Goal: Information Seeking & Learning: Compare options

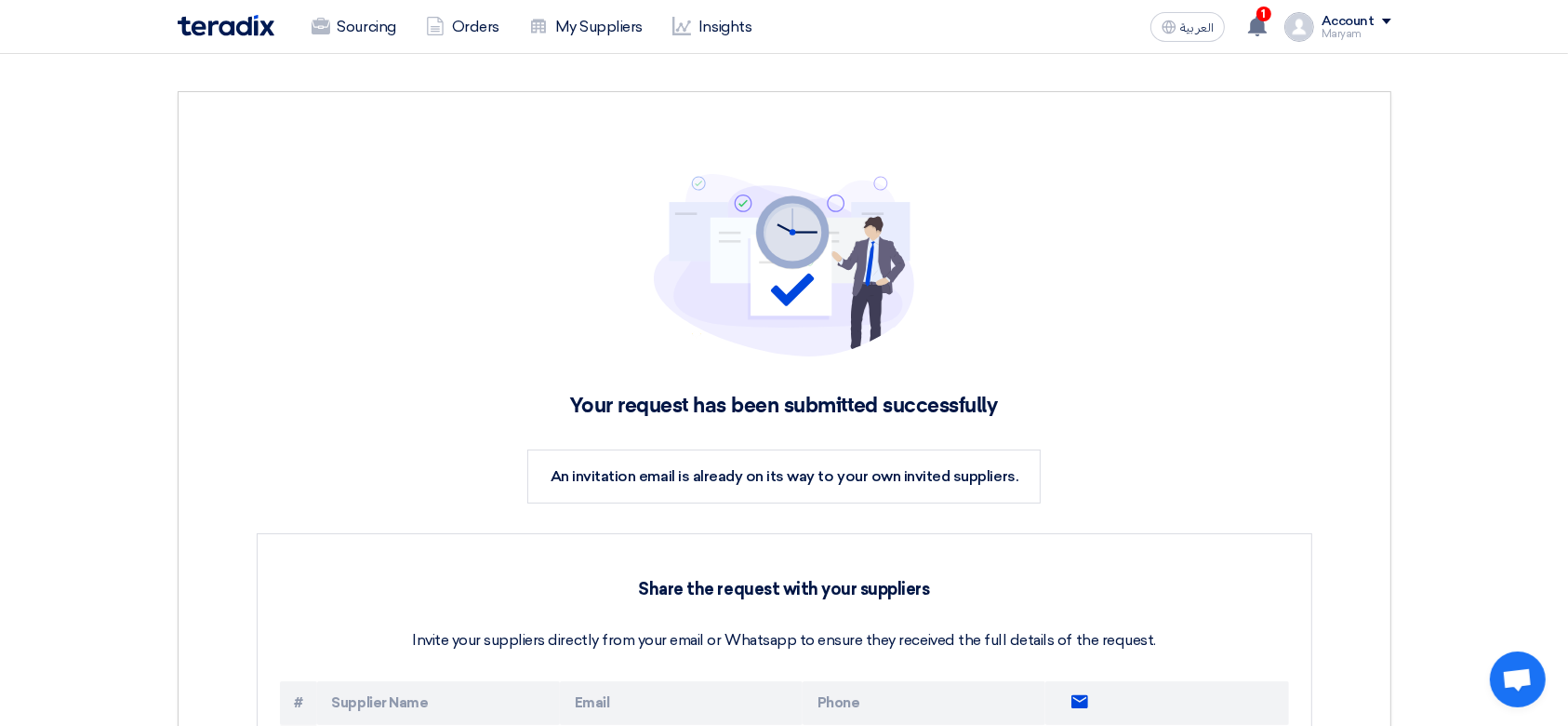
click at [221, 23] on img at bounding box center [225, 25] width 96 height 21
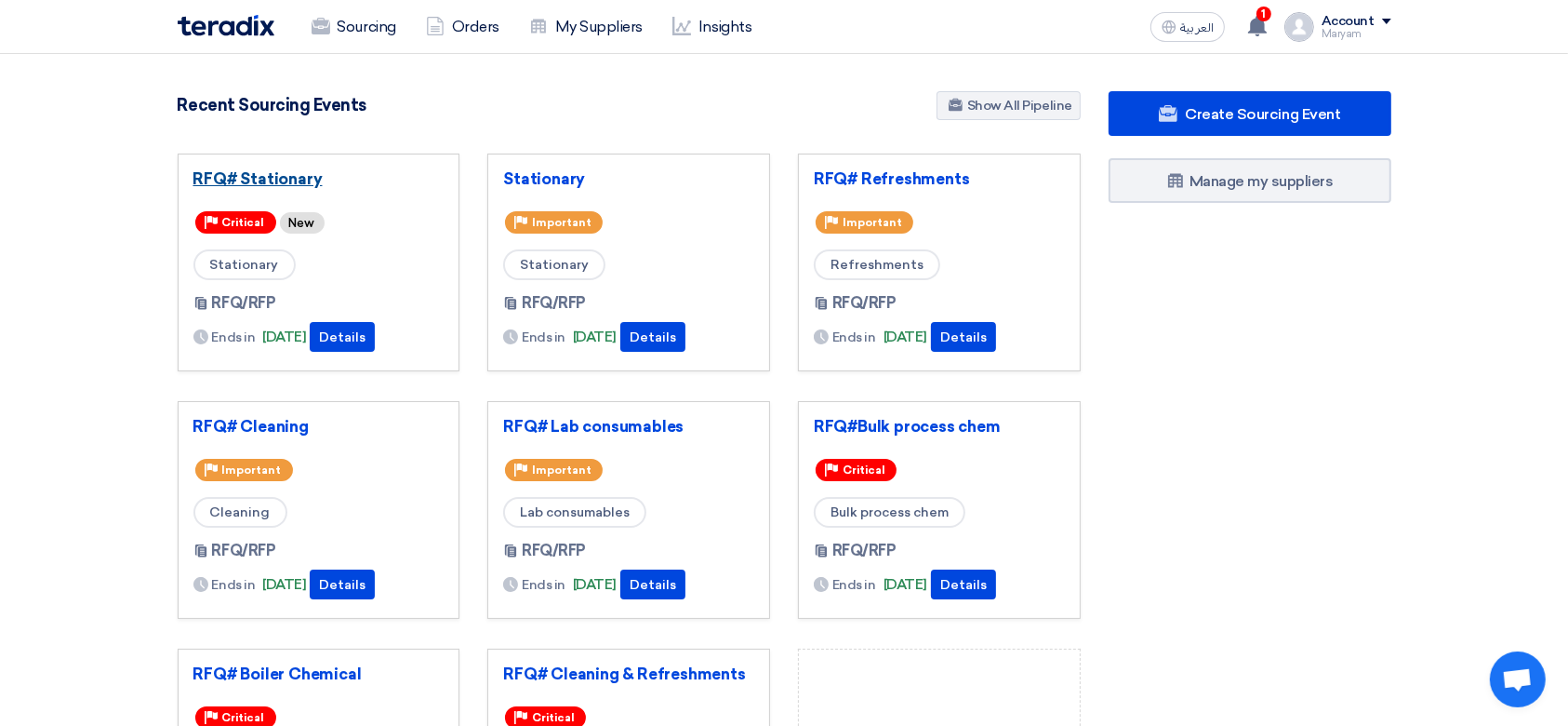
click at [242, 178] on link "RFQ# Stationary" at bounding box center [319, 178] width 251 height 19
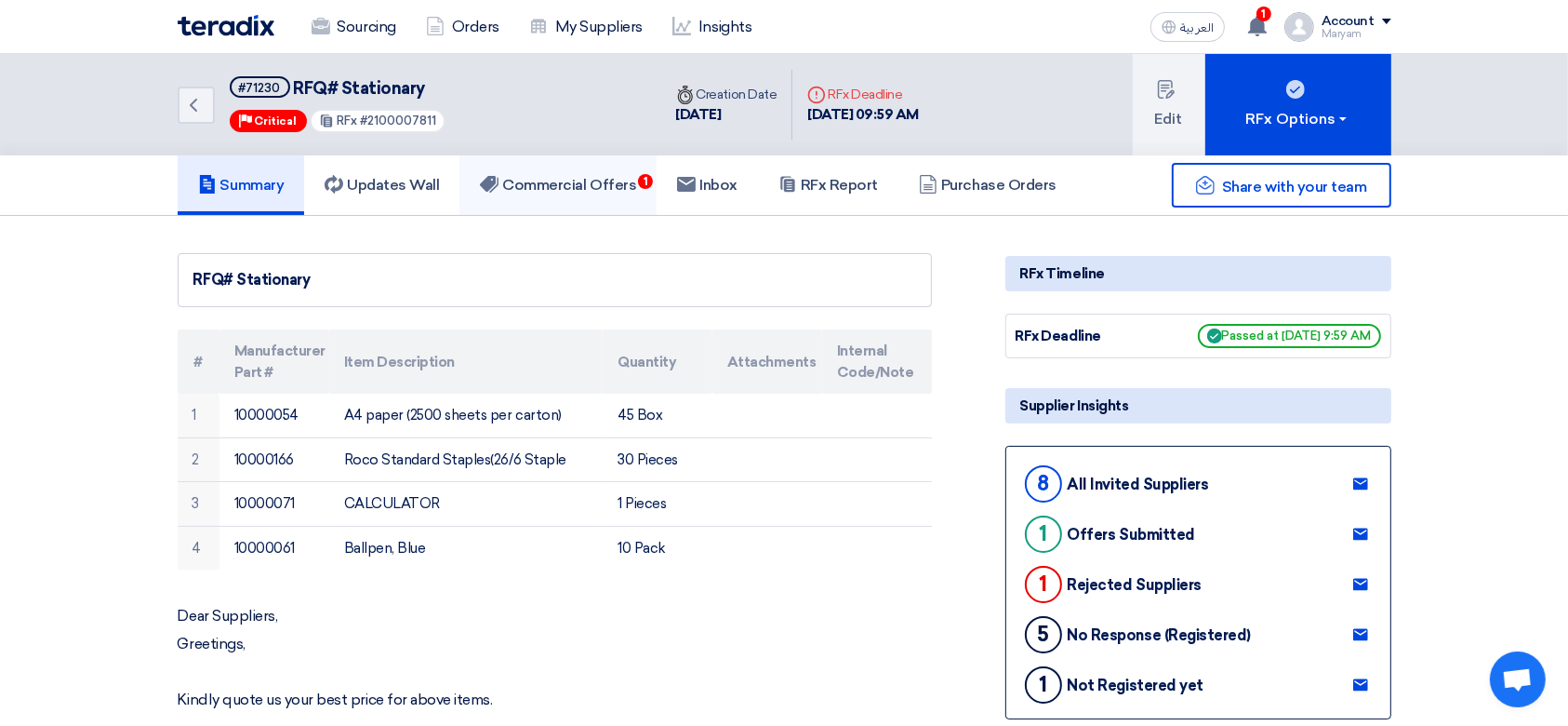
click at [544, 186] on h5 "Commercial Offers 1" at bounding box center [558, 184] width 156 height 19
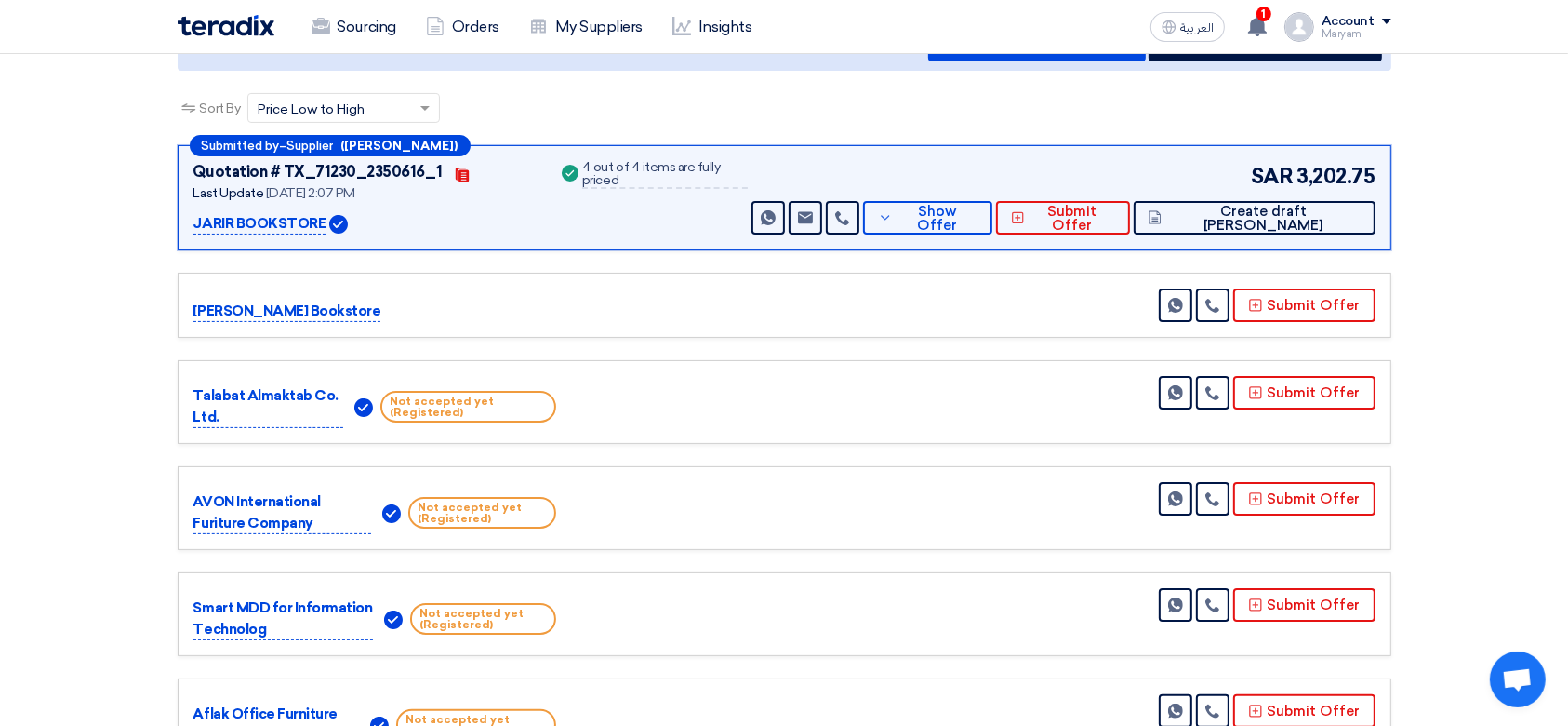
scroll to position [248, 0]
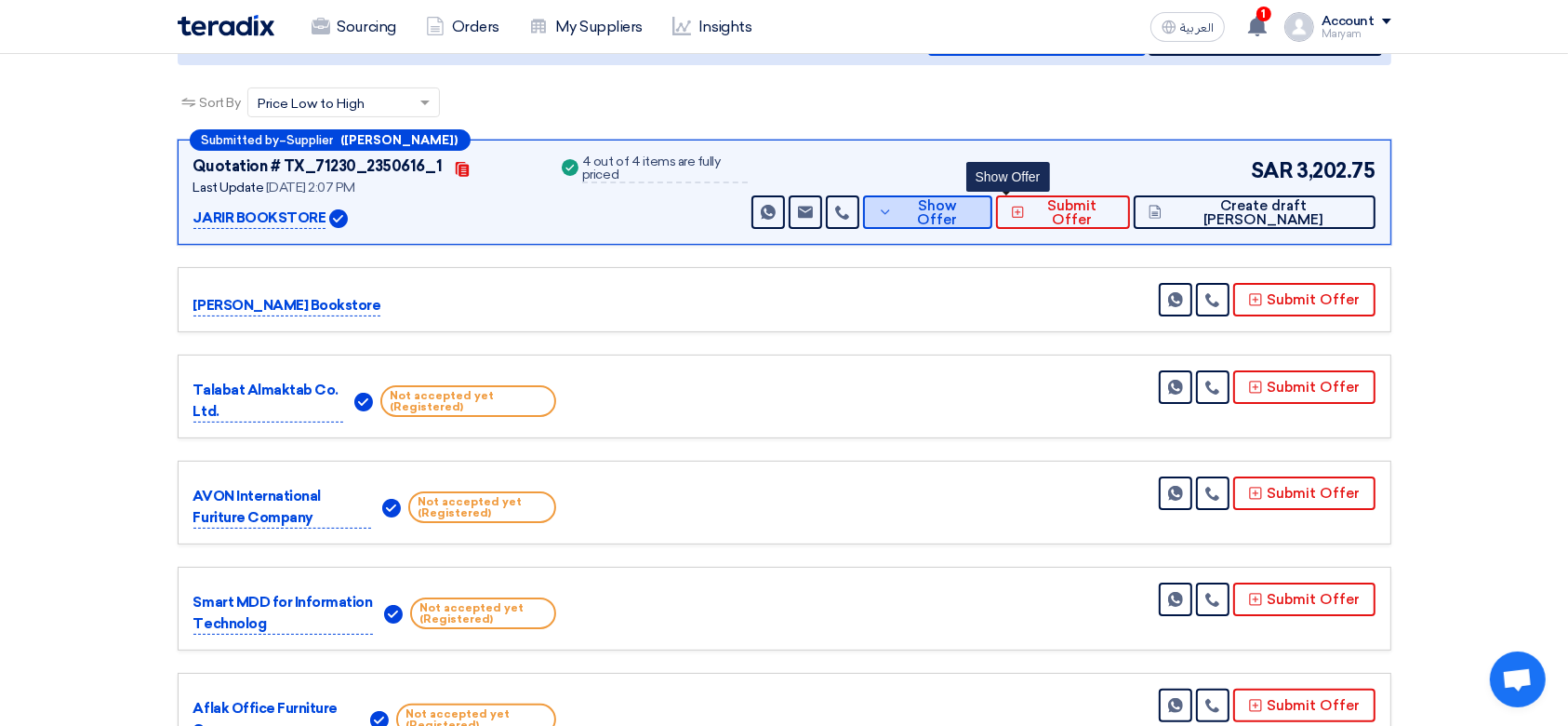
click at [977, 202] on span "Show Offer" at bounding box center [937, 212] width 80 height 28
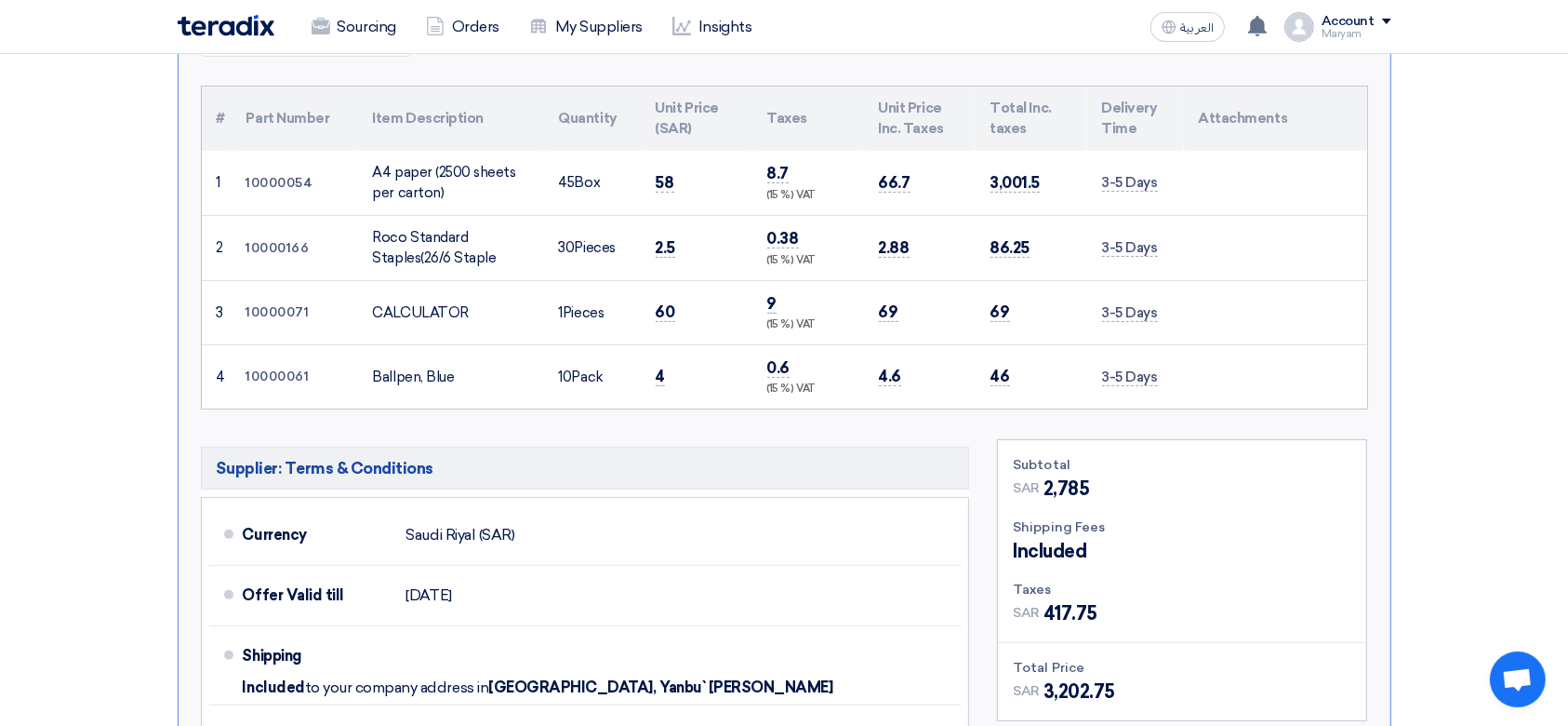
scroll to position [745, 0]
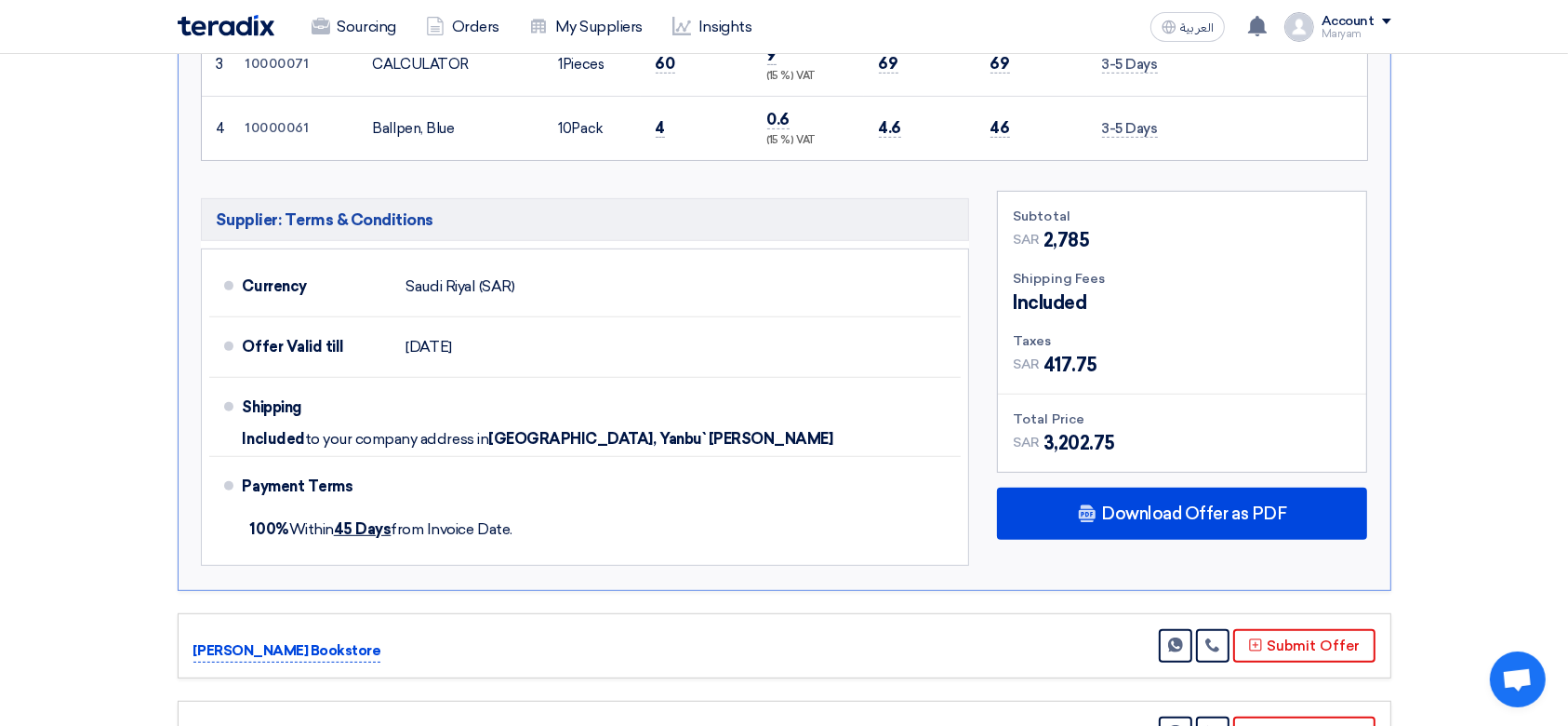
click at [1070, 358] on span "417.75" at bounding box center [1069, 364] width 54 height 28
click at [1399, 358] on div "Submitted by – Supplier ([PERSON_NAME]) Quotation # TX_71230_2350616_1 Contacts…" at bounding box center [784, 473] width 1241 height 1661
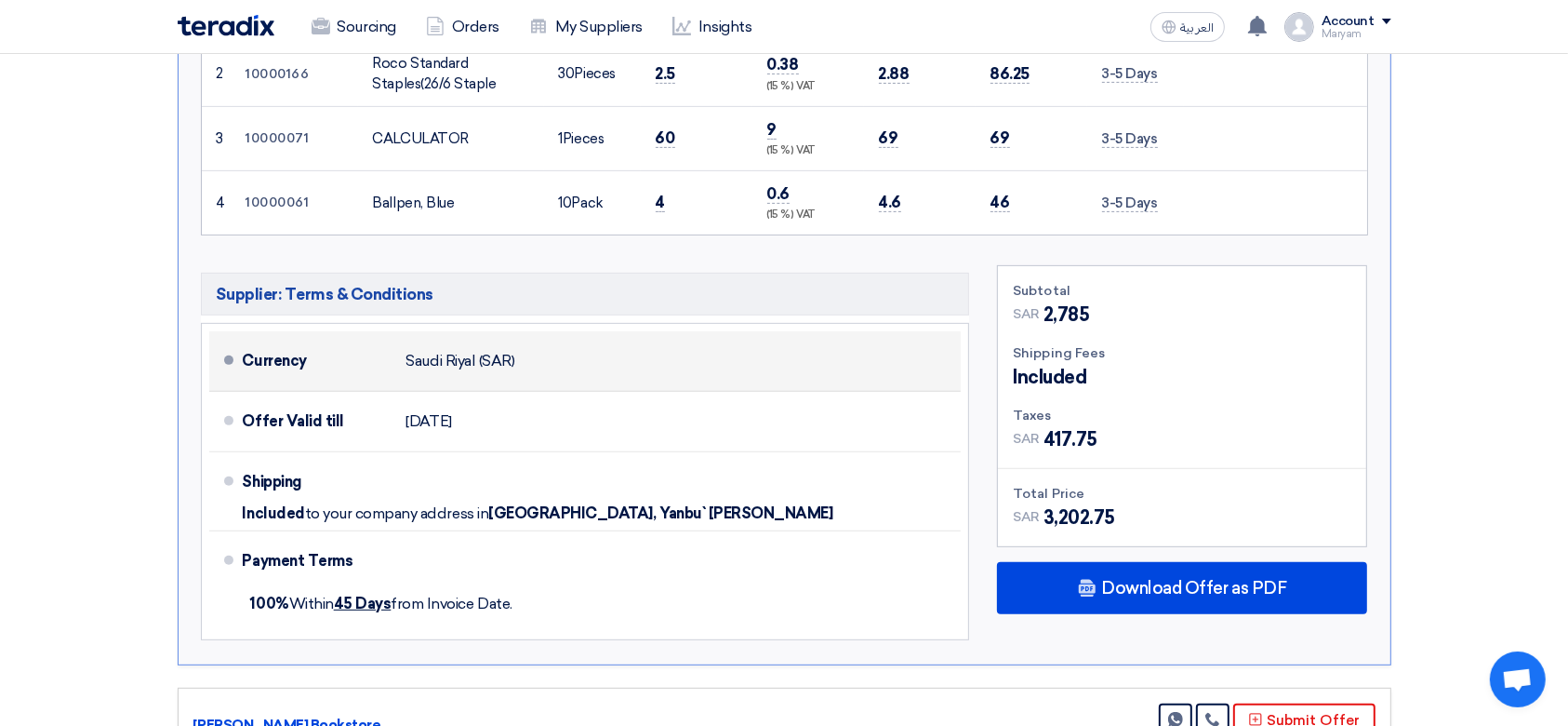
scroll to position [868, 0]
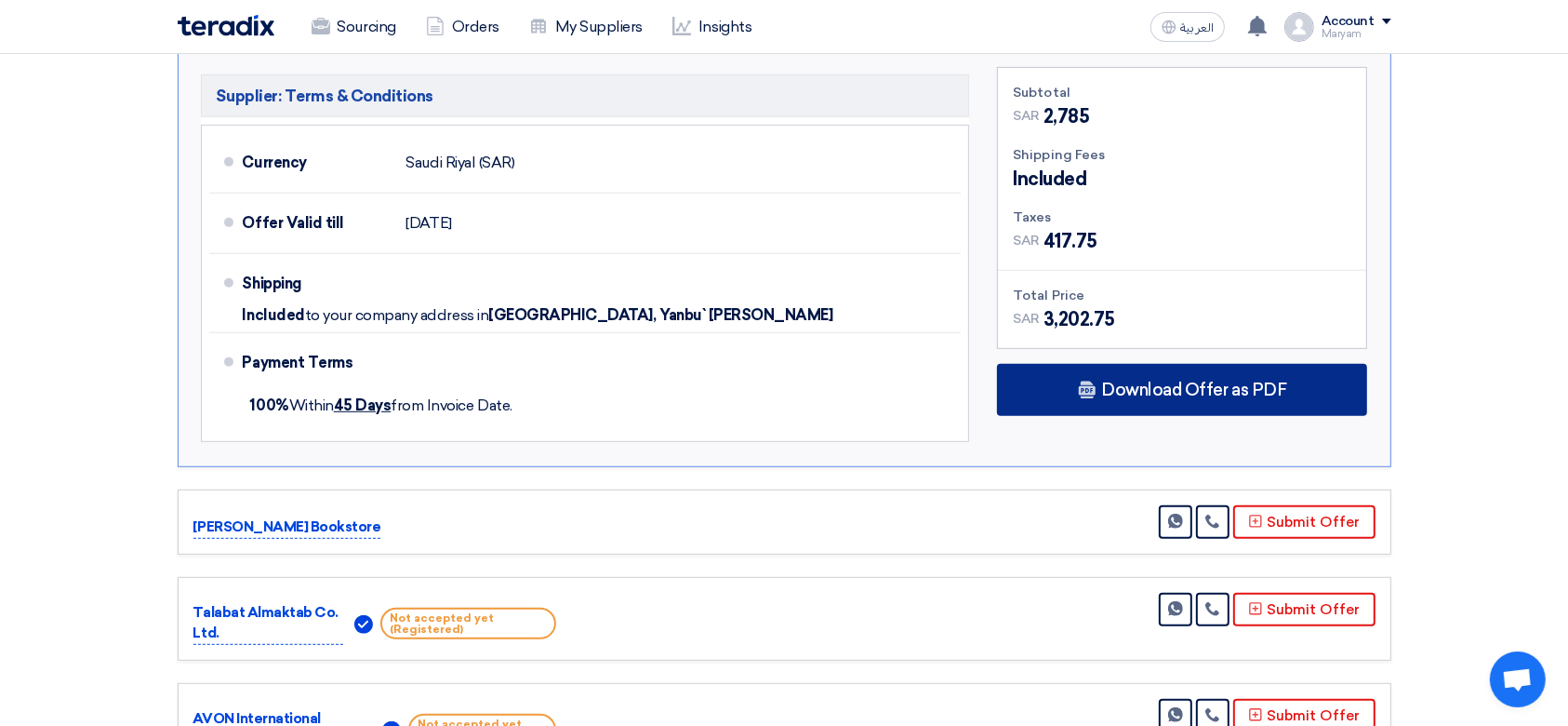
click at [1085, 381] on use at bounding box center [1086, 390] width 17 height 18
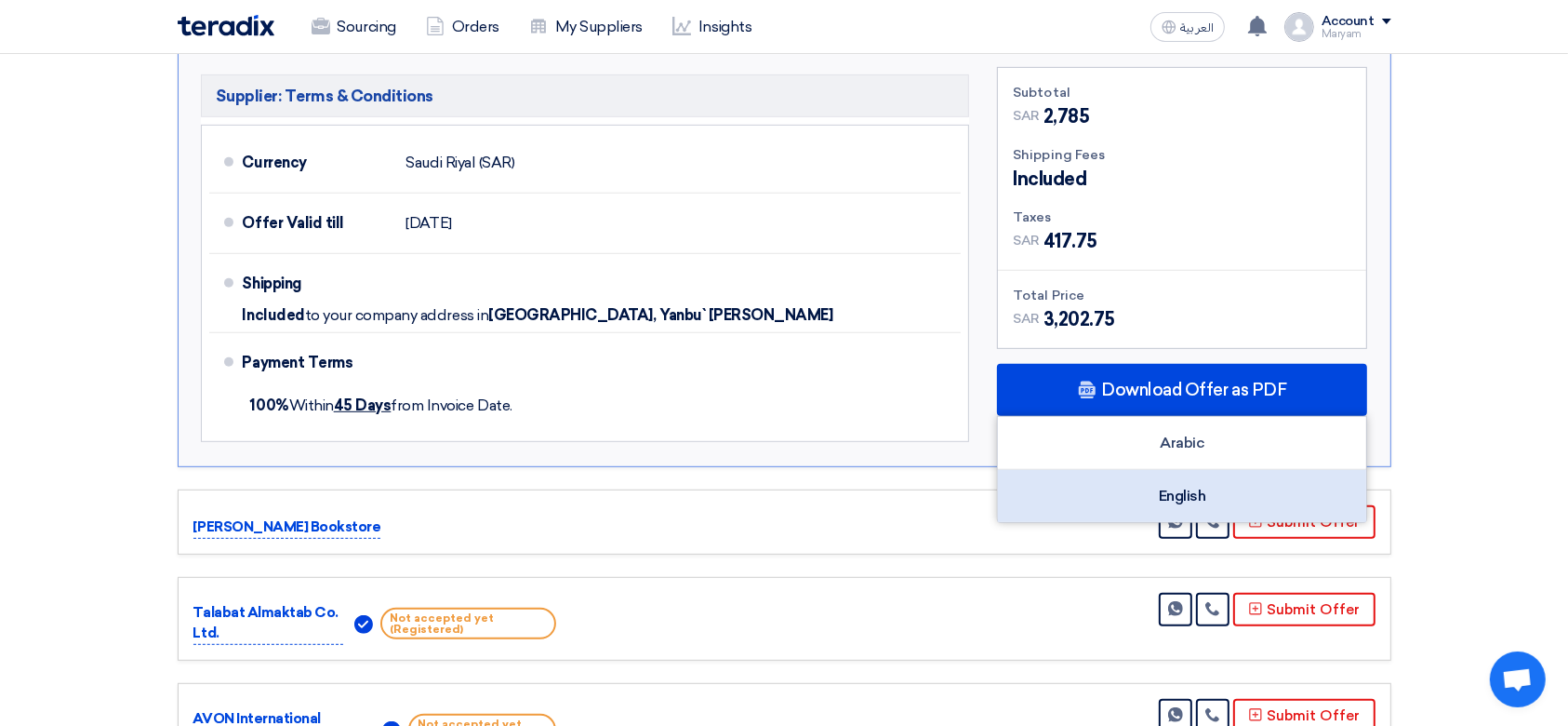
click at [1094, 481] on div "English" at bounding box center [1181, 495] width 368 height 52
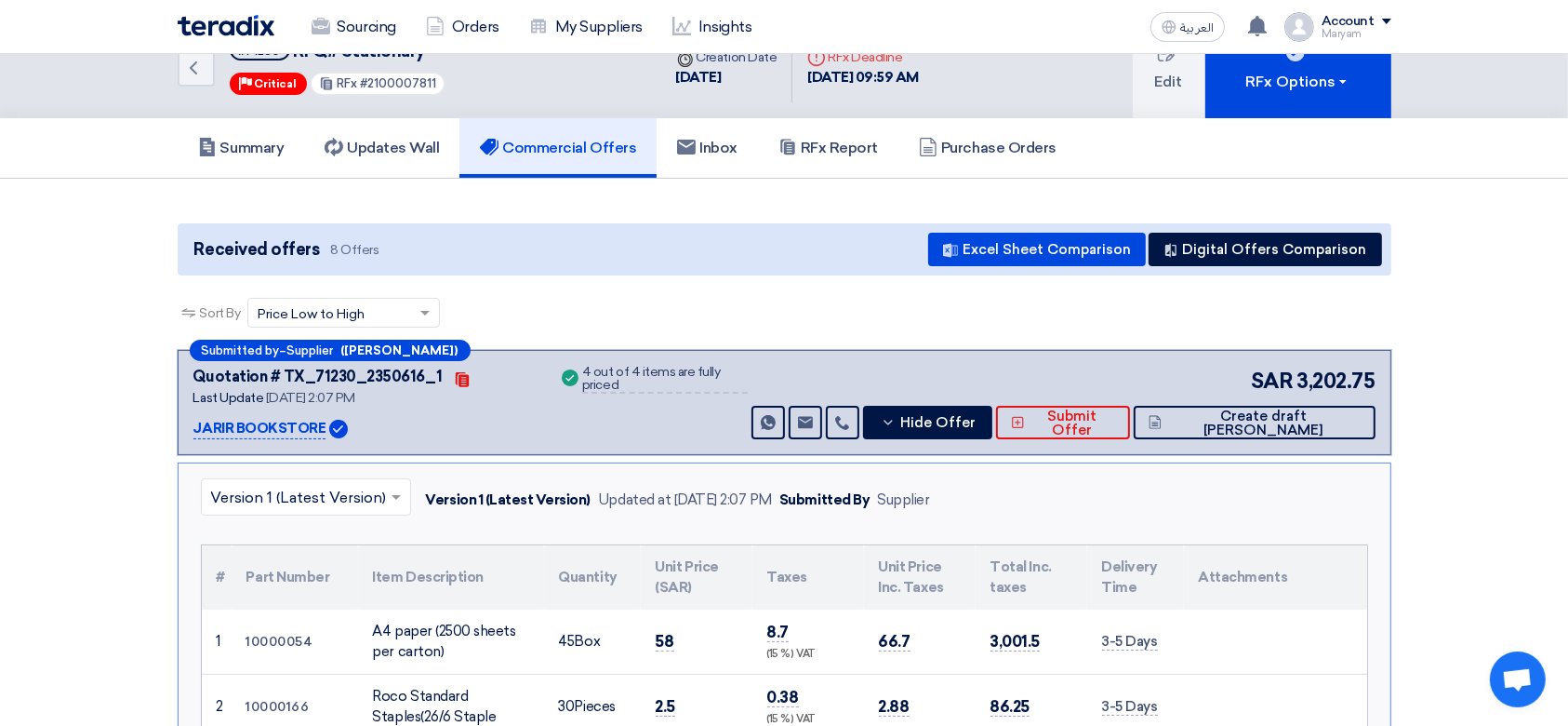
scroll to position [0, 0]
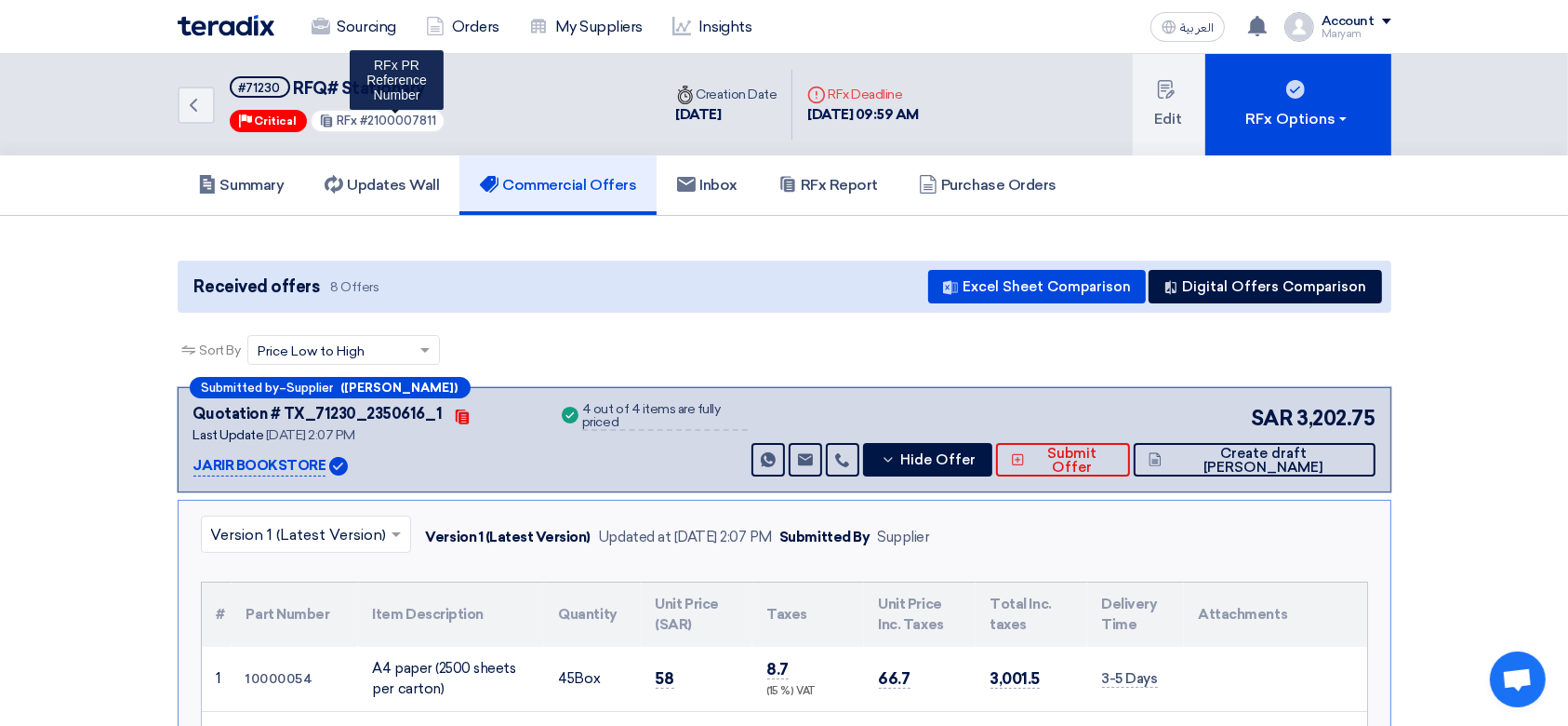
click at [392, 117] on span "#2100007811" at bounding box center [397, 120] width 76 height 14
copy span "2100007811"
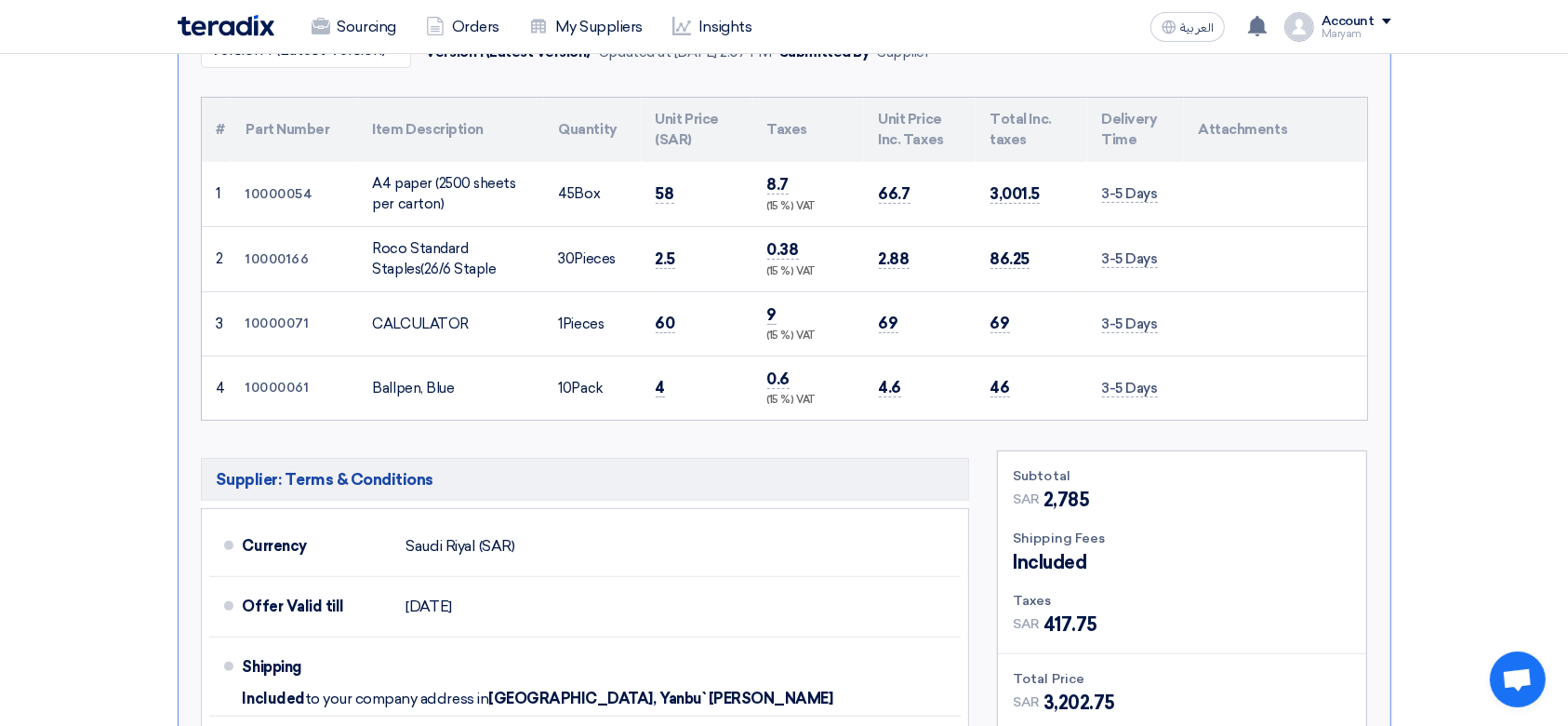
scroll to position [496, 0]
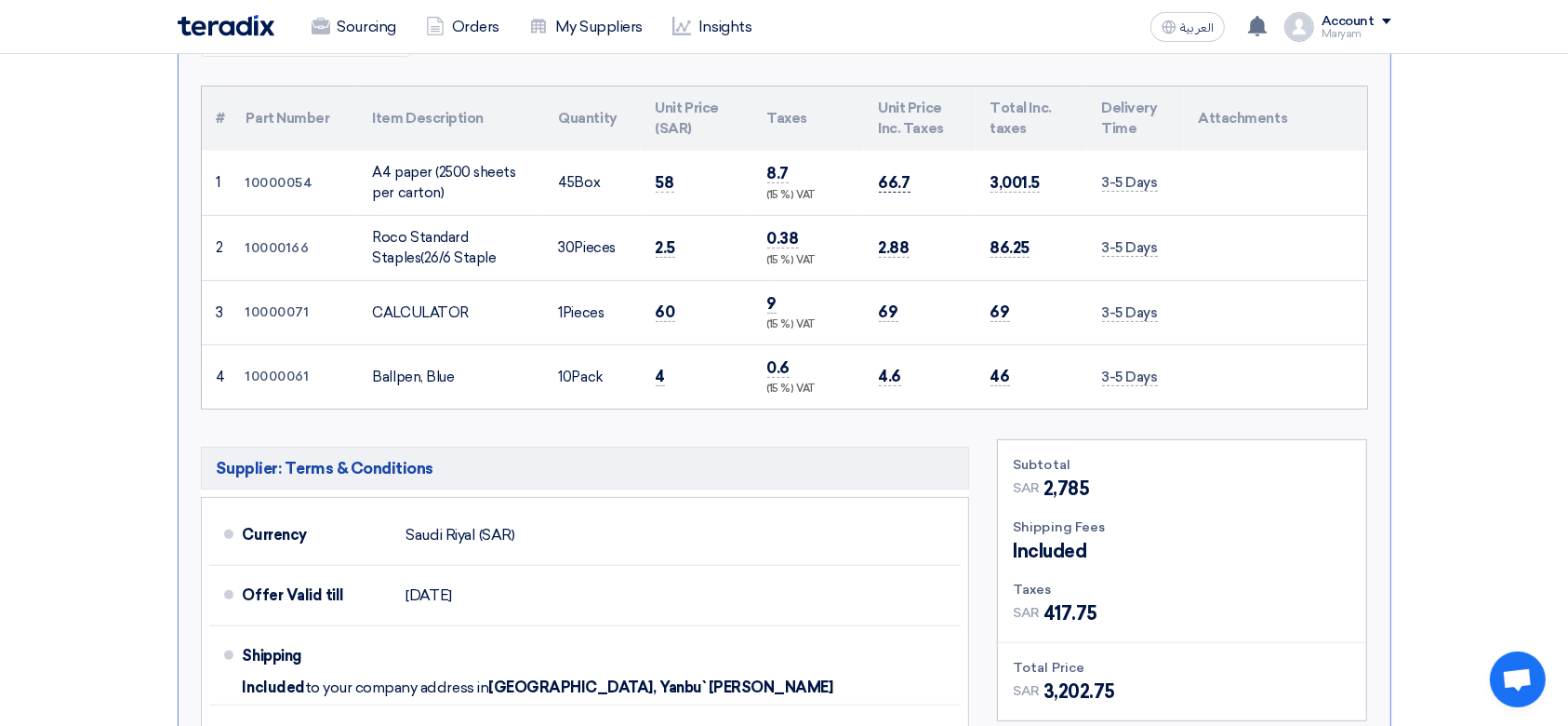
click at [893, 180] on span "66.7" at bounding box center [894, 183] width 31 height 19
click at [653, 174] on td "58" at bounding box center [696, 183] width 112 height 65
copy span "58"
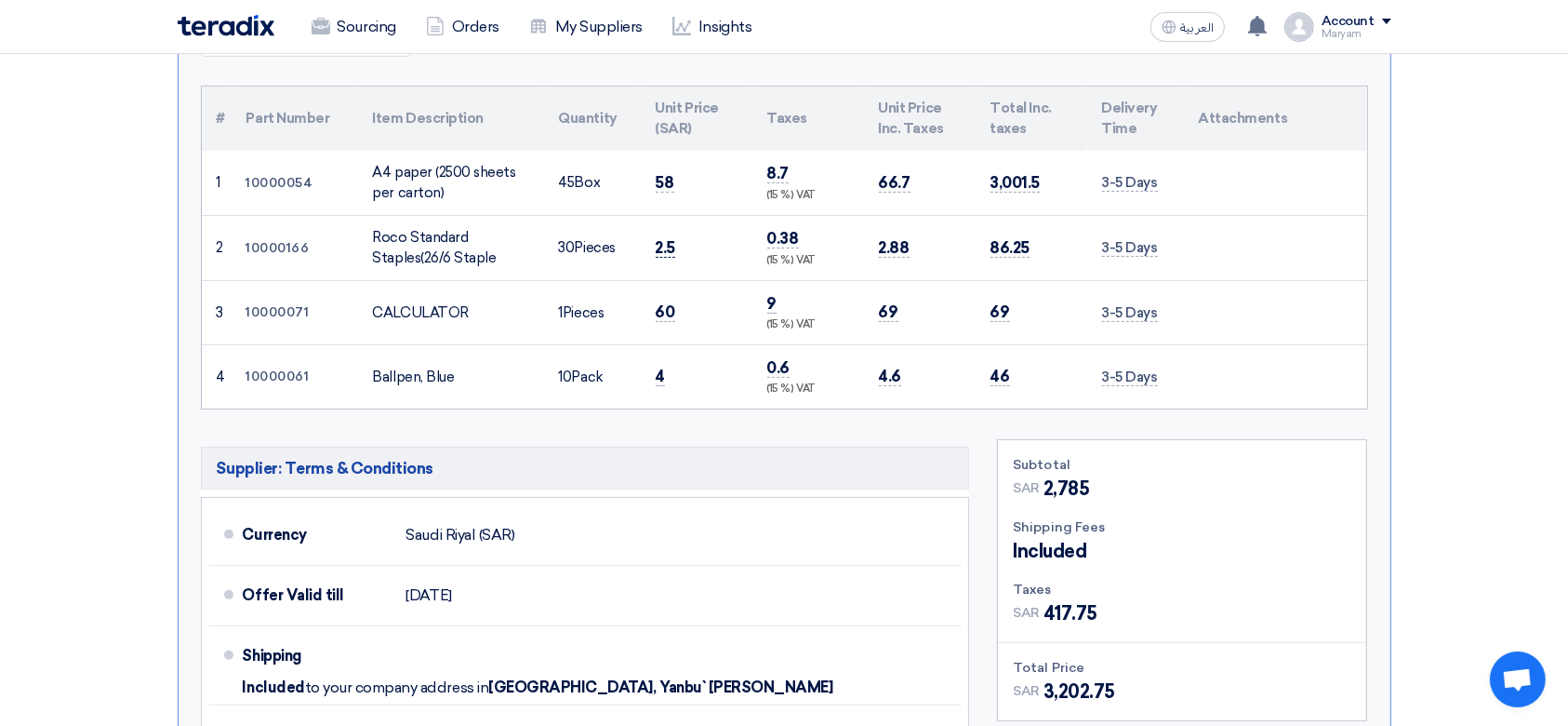
click at [658, 250] on span "2.5" at bounding box center [665, 248] width 20 height 19
copy span "2.5"
click at [661, 315] on span "60" at bounding box center [665, 312] width 19 height 19
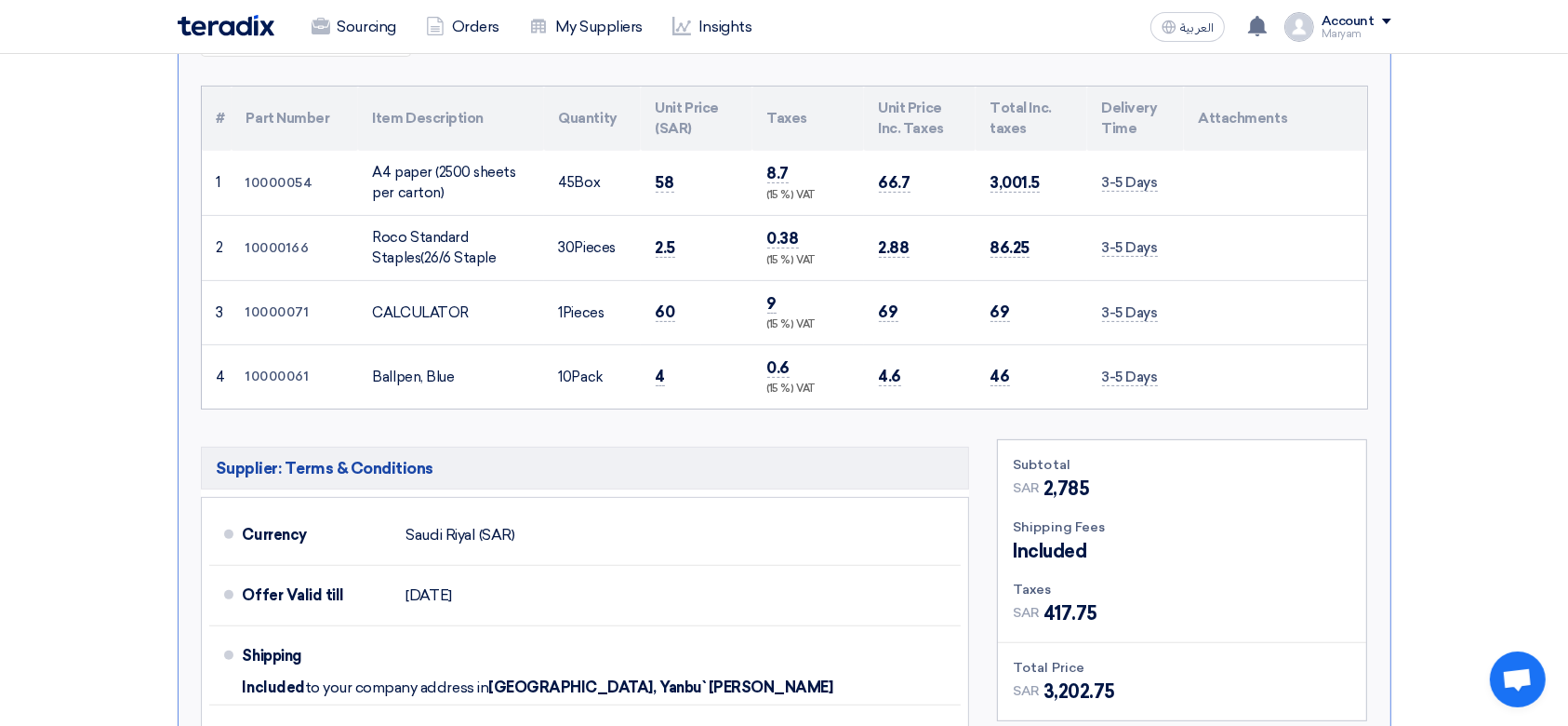
copy span "60"
click at [652, 376] on td "4" at bounding box center [696, 376] width 112 height 64
copy span "4"
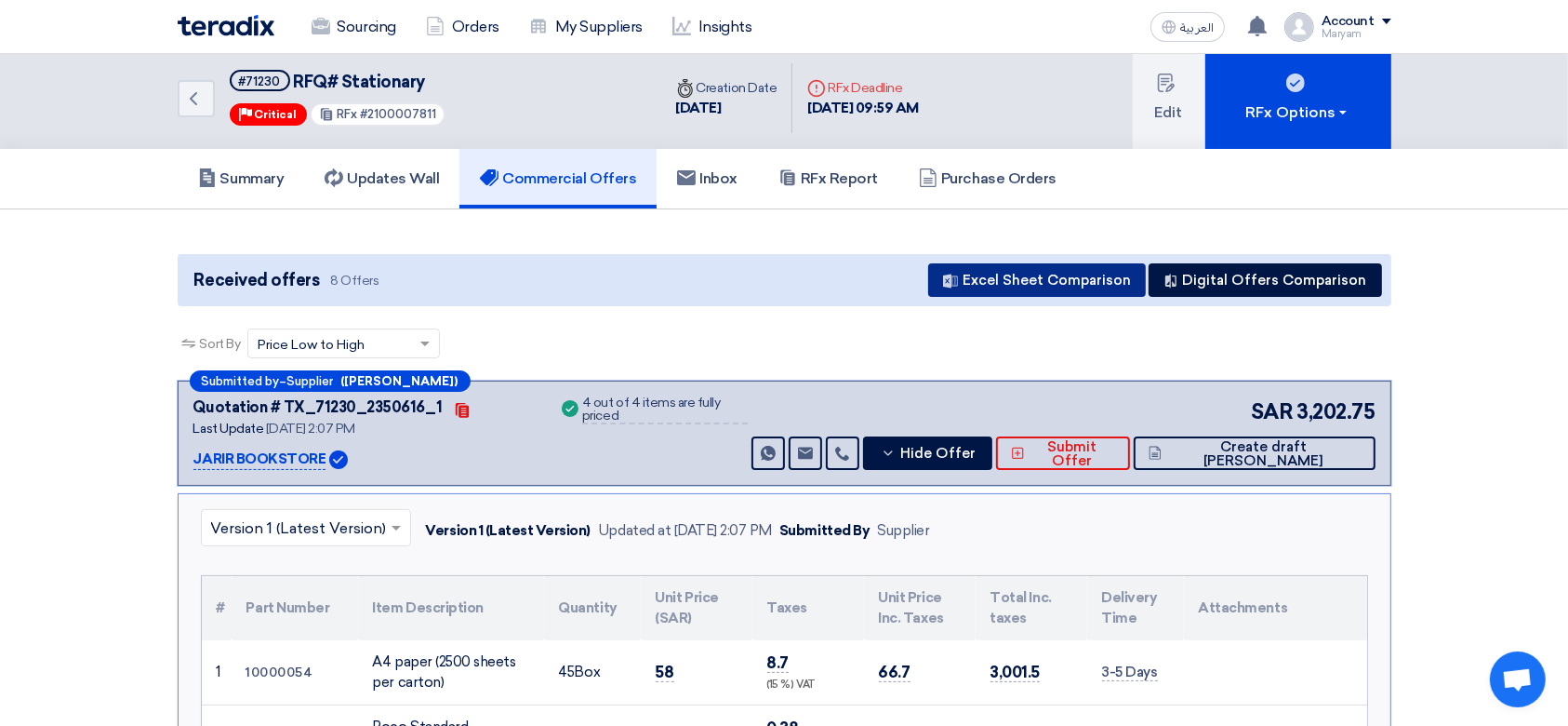
scroll to position [0, 0]
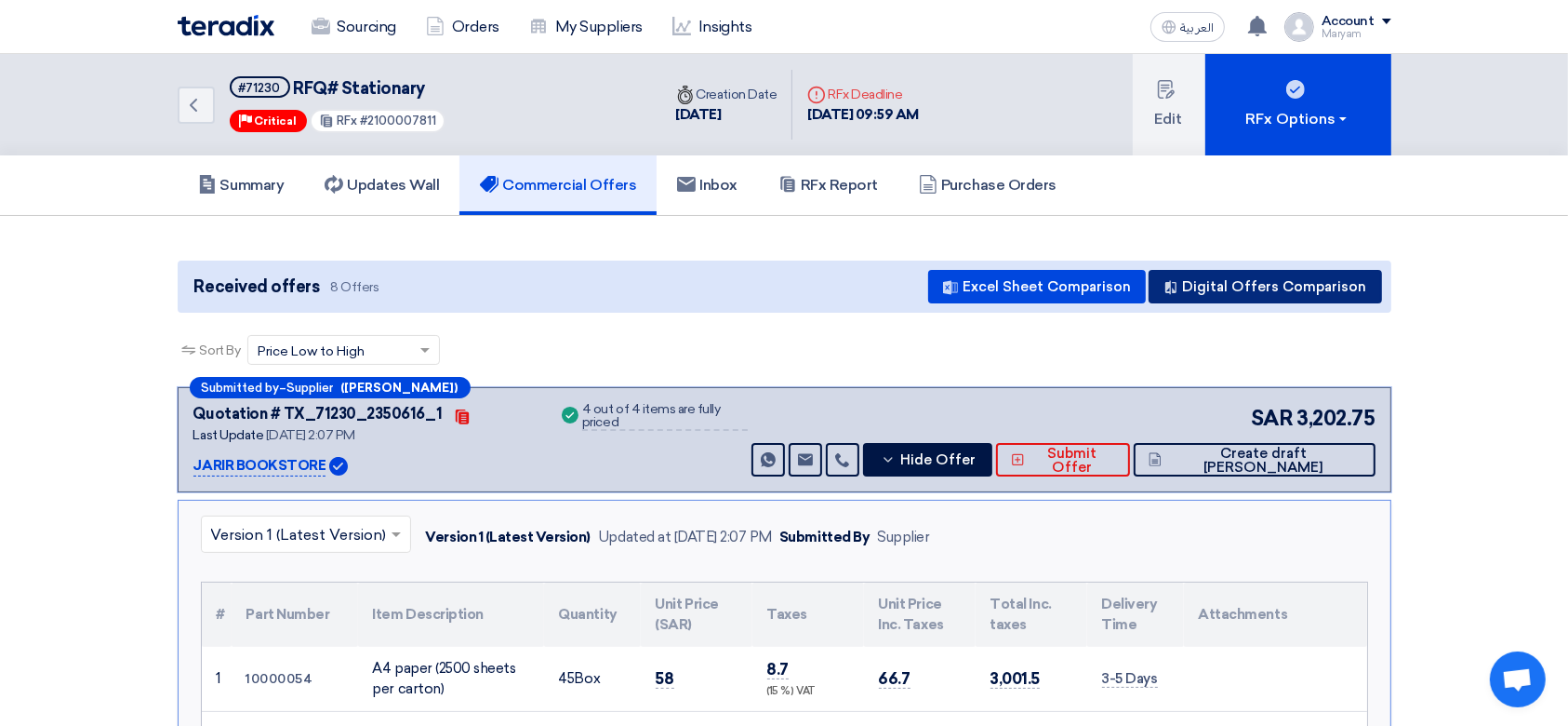
click at [1288, 277] on button "Digital Offers Comparison" at bounding box center [1265, 287] width 234 height 33
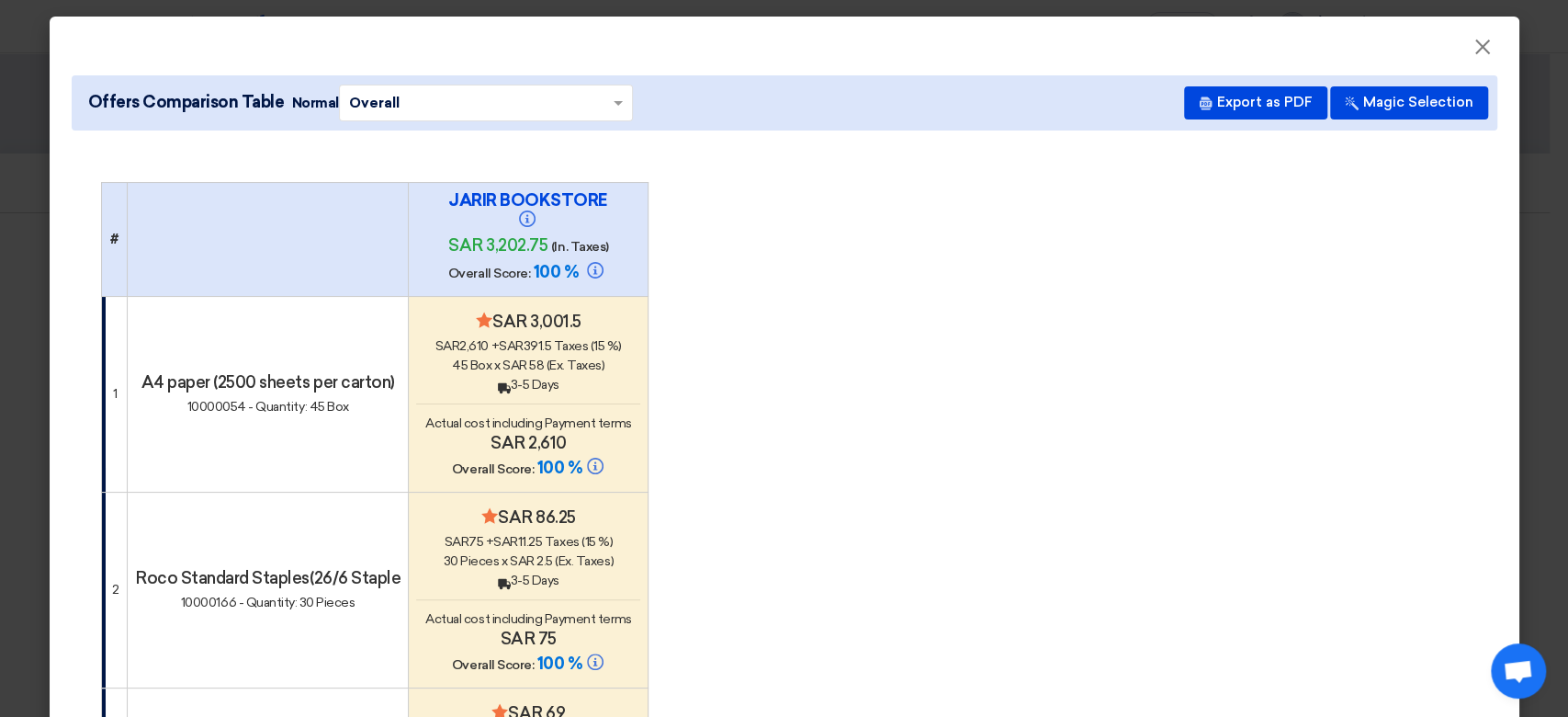
click at [1473, 56] on span "×" at bounding box center [1481, 51] width 18 height 37
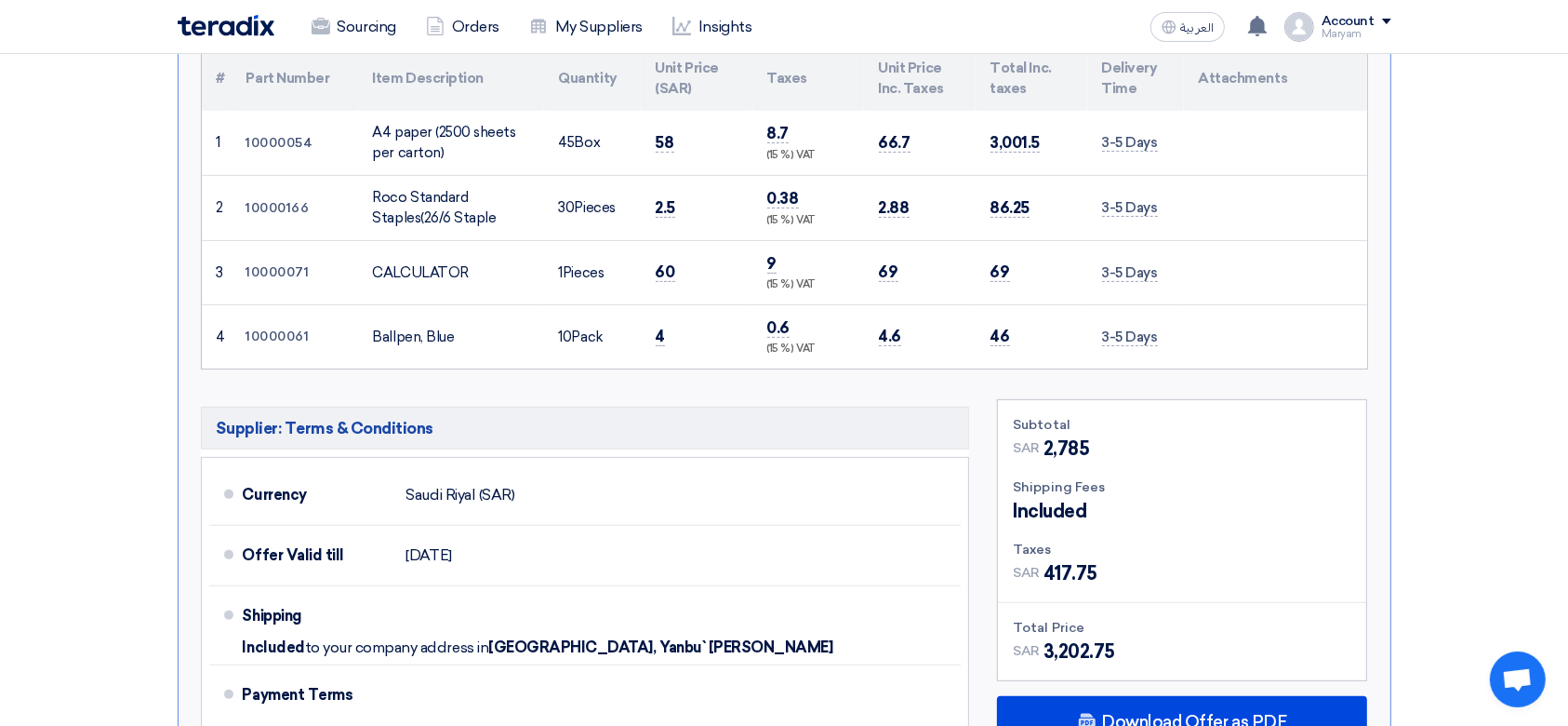
scroll to position [745, 0]
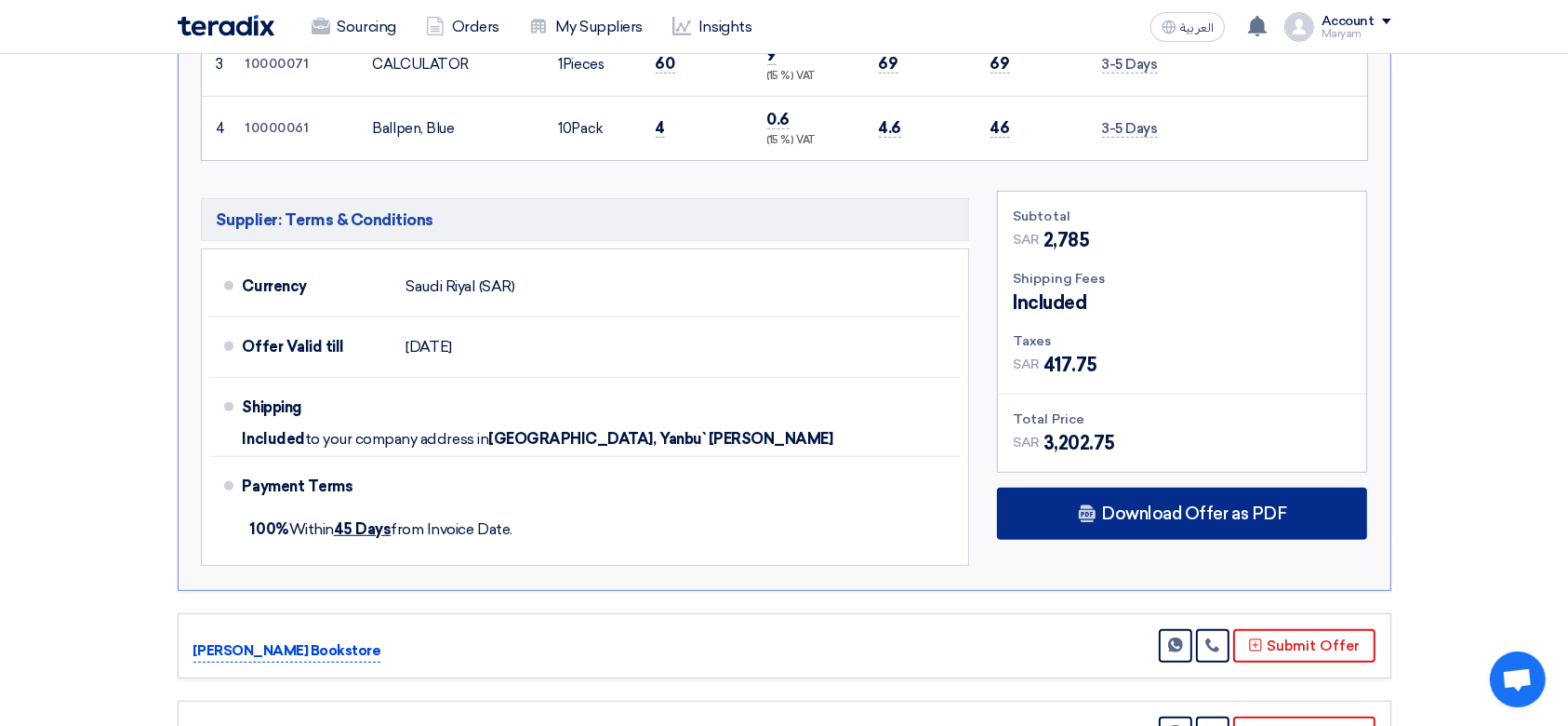
click at [1107, 523] on div "Download Offer as PDF" at bounding box center [1181, 513] width 370 height 52
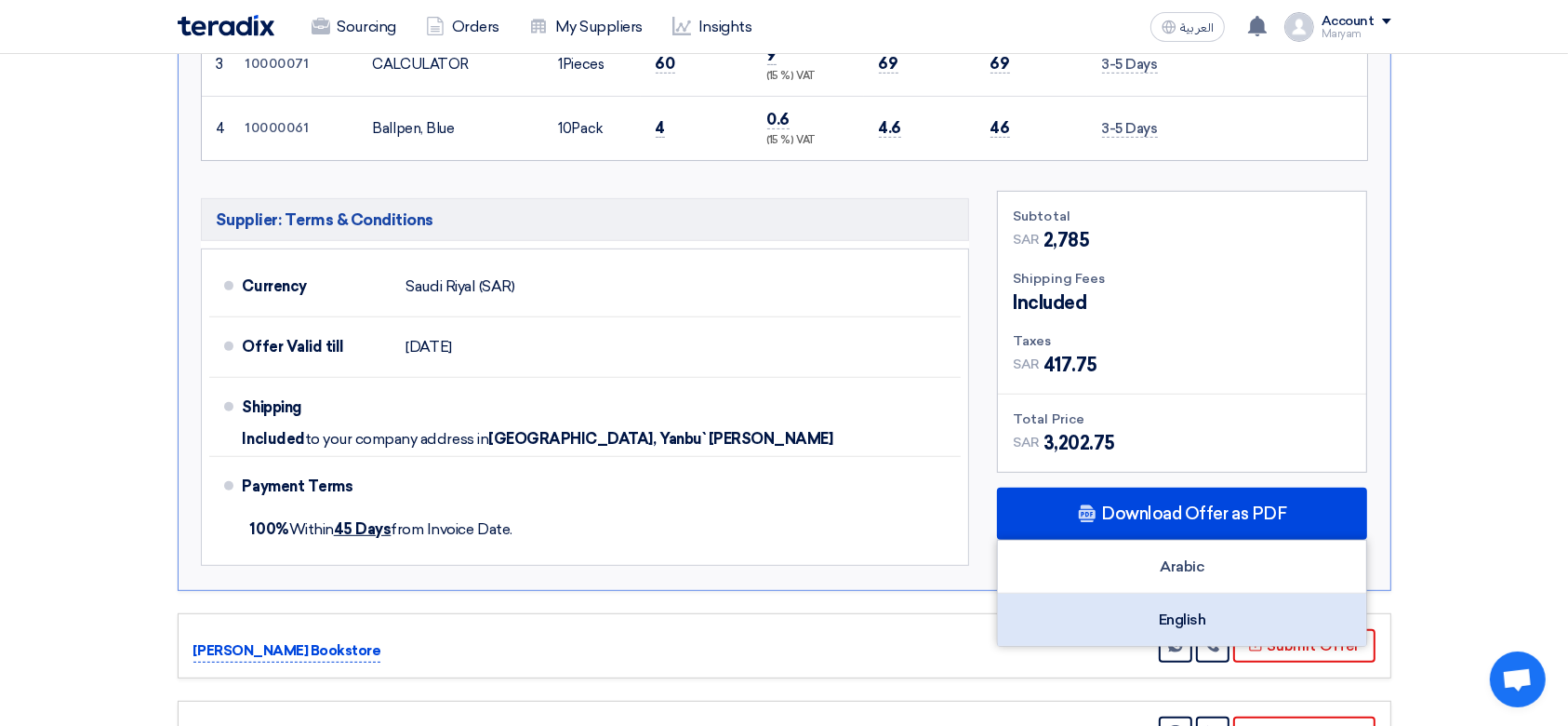
click at [1077, 607] on div "English" at bounding box center [1181, 619] width 368 height 52
